Goal: Information Seeking & Learning: Learn about a topic

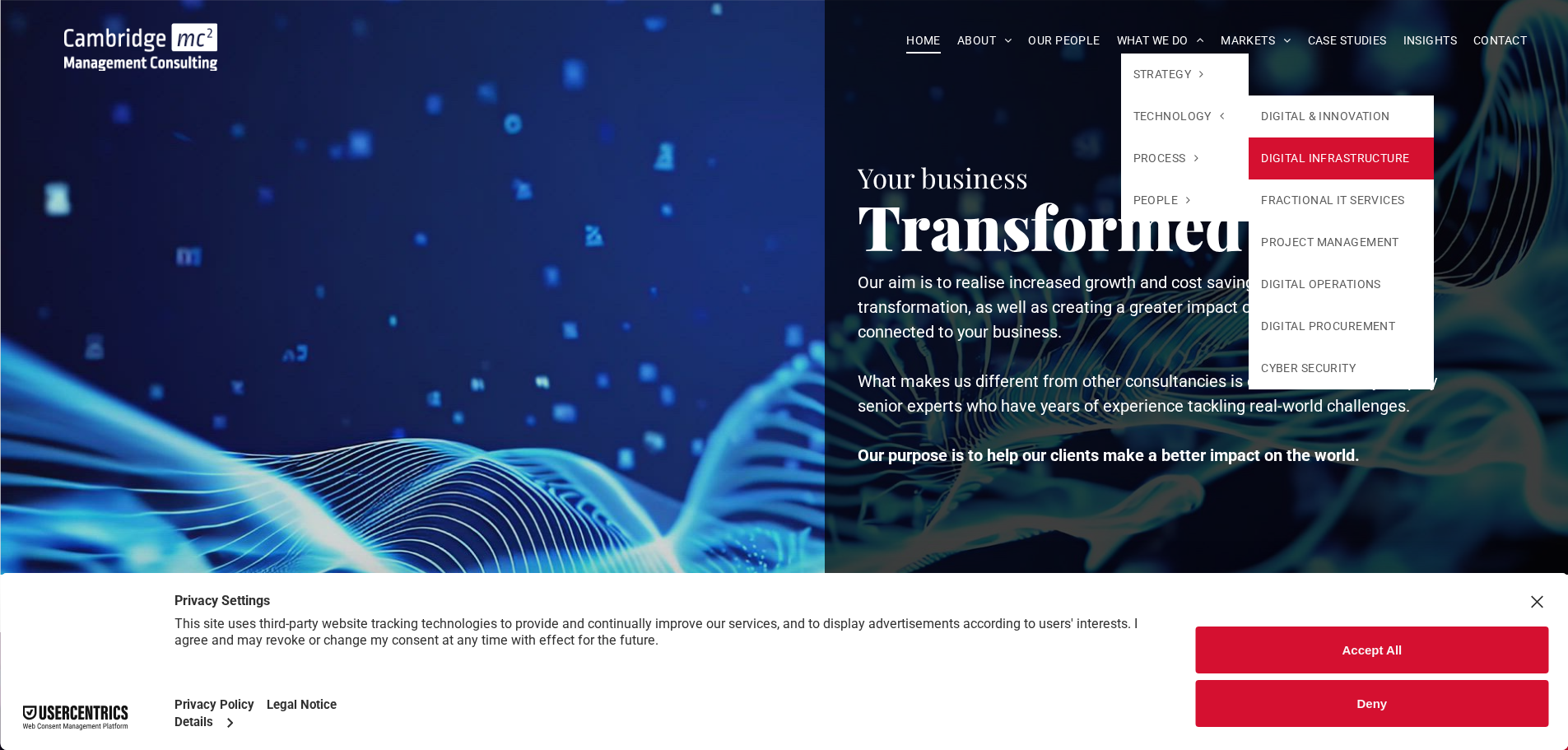
click at [1306, 159] on link "DIGITAL INFRASTRUCTURE" at bounding box center [1340, 158] width 185 height 42
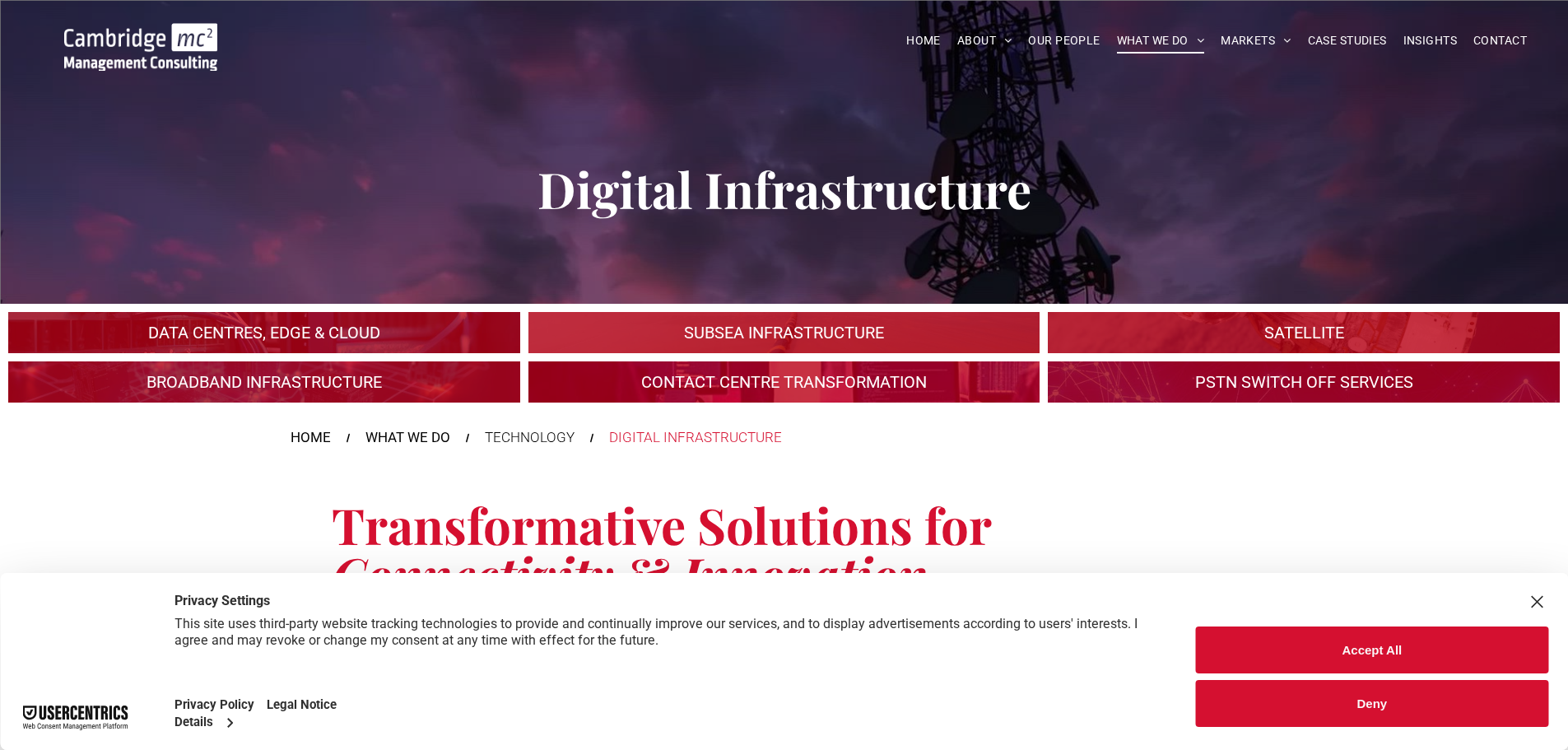
click at [1333, 632] on button "Accept All" at bounding box center [1371, 650] width 352 height 47
